Goal: Task Accomplishment & Management: Manage account settings

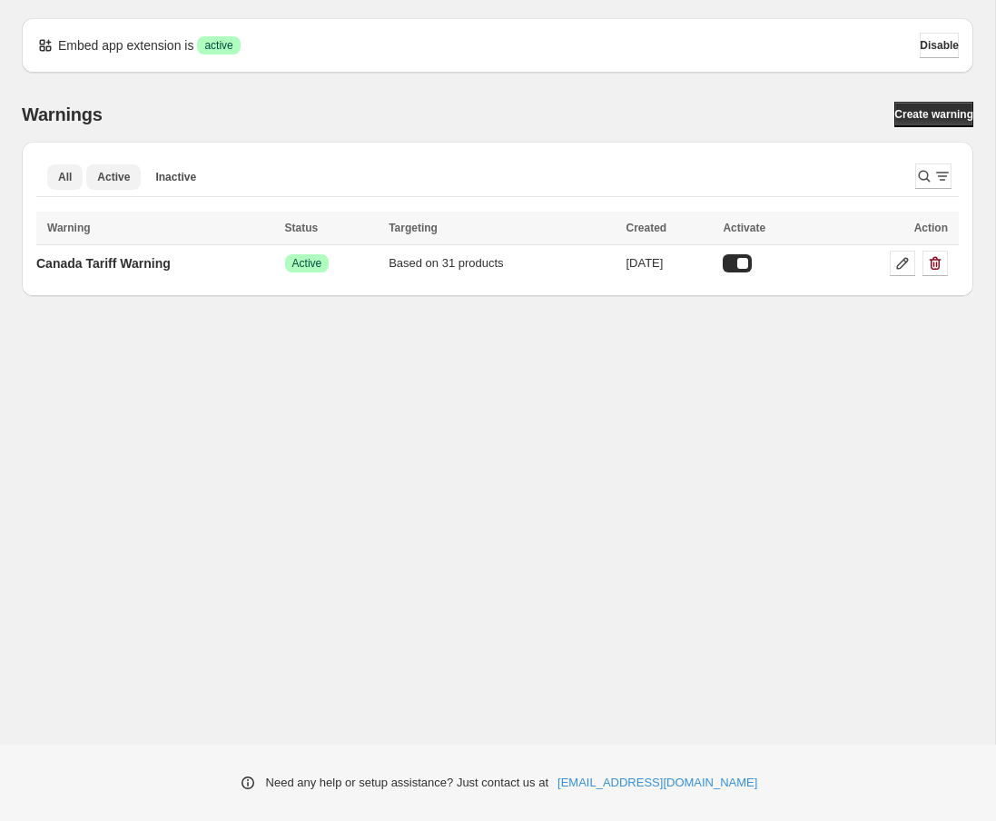
click at [122, 183] on span "Active" at bounding box center [113, 177] width 33 height 15
